Goal: Transaction & Acquisition: Purchase product/service

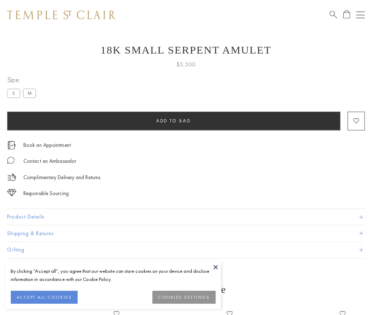
scroll to position [28, 0]
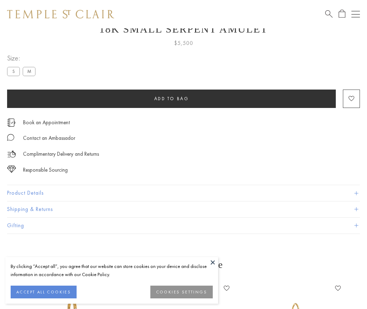
click at [171, 98] on span "Add to bag" at bounding box center [171, 99] width 35 height 6
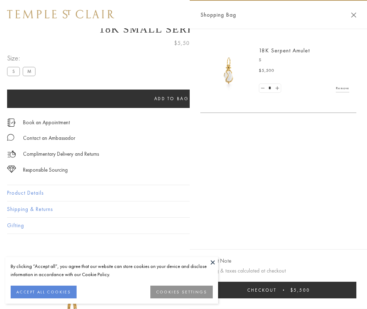
click at [276, 293] on span "Checkout" at bounding box center [261, 290] width 29 height 6
